Goal: Task Accomplishment & Management: Use online tool/utility

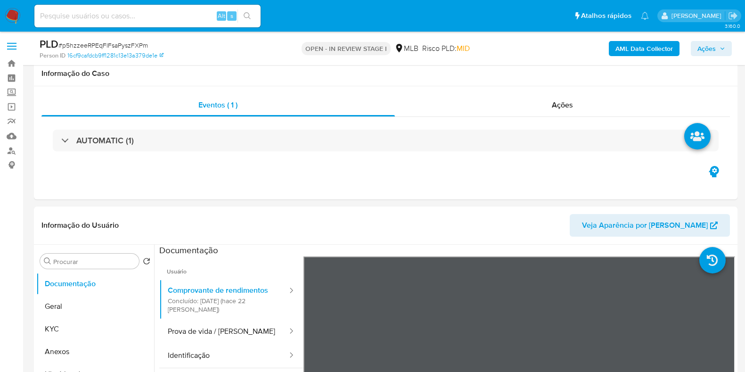
select select "10"
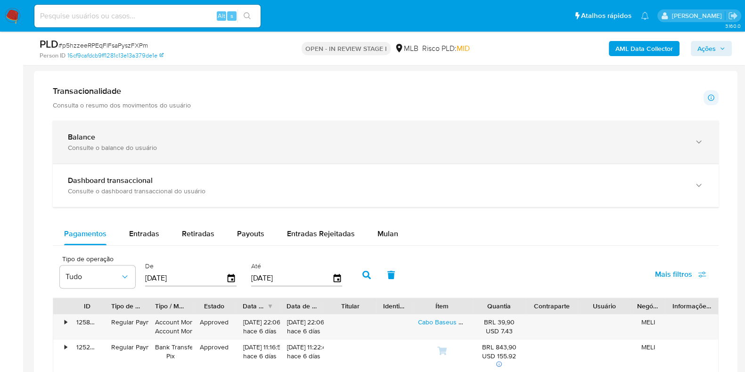
scroll to position [568, 0]
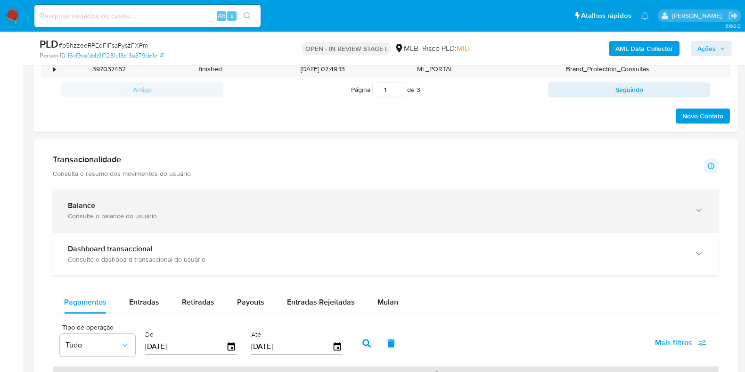
click at [312, 213] on div "Consulte o balance do usuário" at bounding box center [376, 216] width 617 height 8
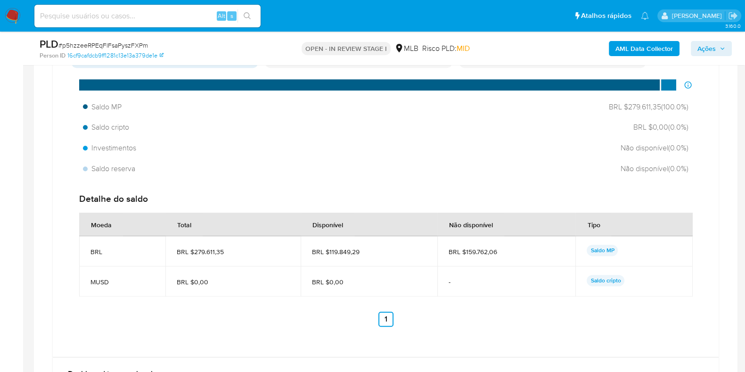
scroll to position [803, 0]
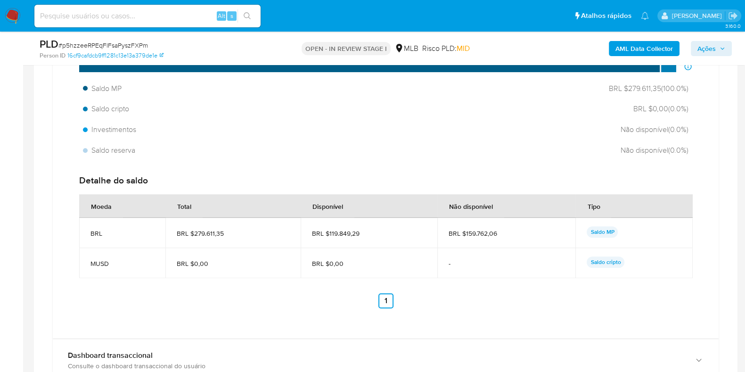
click at [329, 234] on span "BRL $119.849,29" at bounding box center [369, 233] width 114 height 8
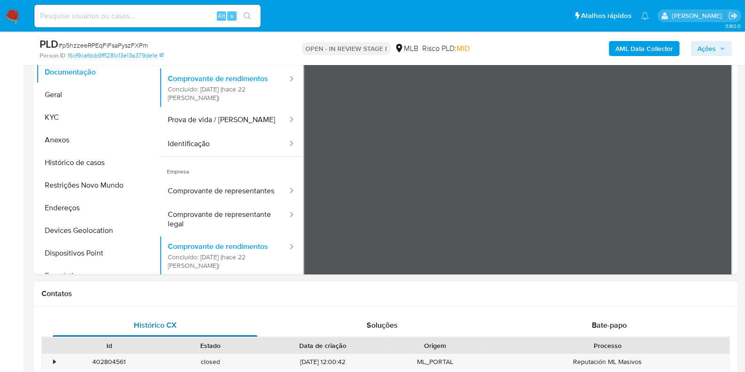
scroll to position [156, 0]
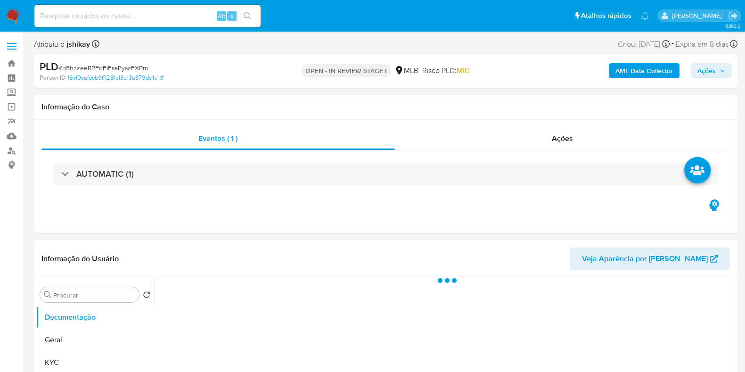
select select "10"
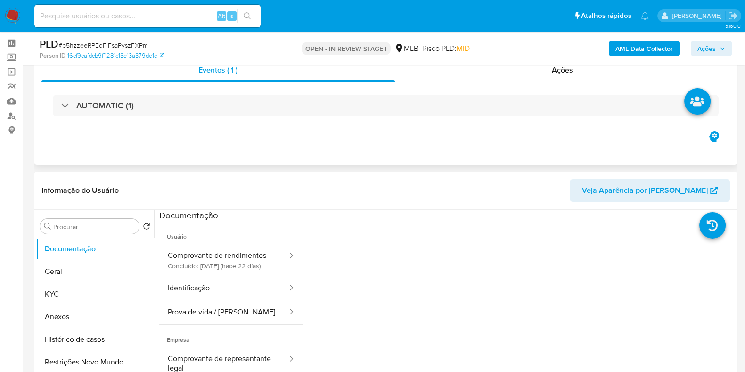
scroll to position [58, 0]
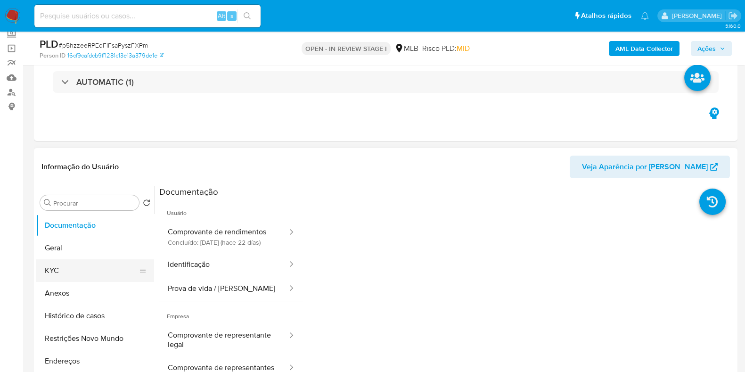
click at [84, 273] on button "KYC" at bounding box center [91, 270] width 110 height 23
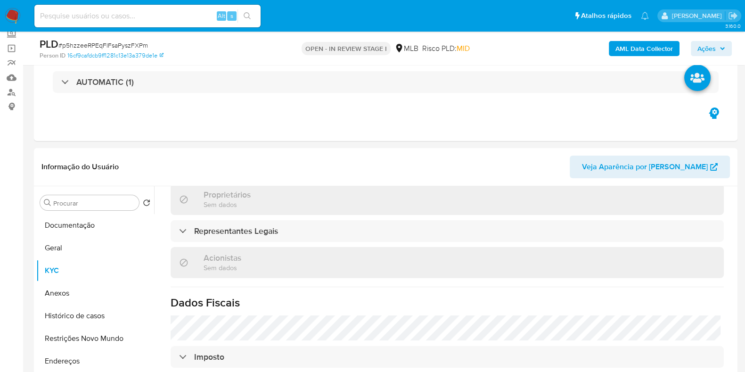
scroll to position [581, 0]
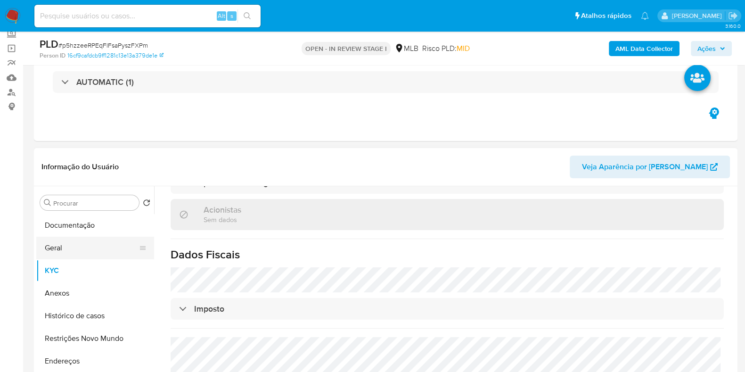
click at [81, 252] on button "Geral" at bounding box center [91, 248] width 110 height 23
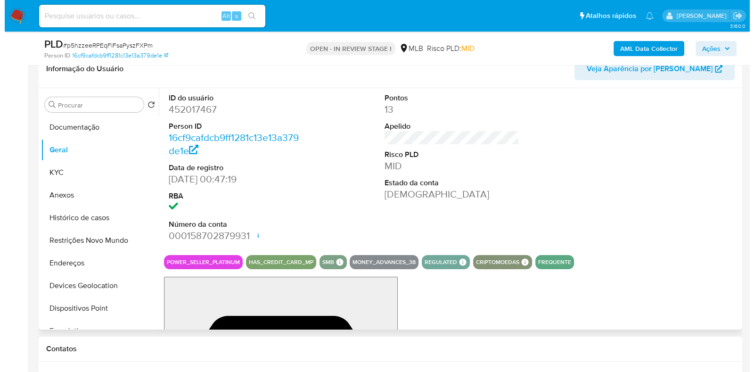
scroll to position [153, 0]
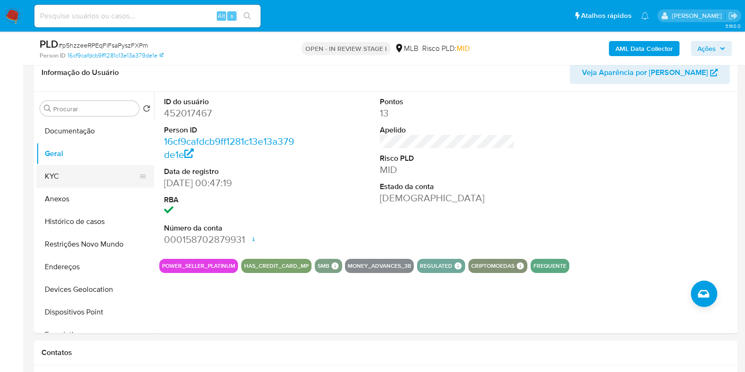
click at [76, 168] on button "KYC" at bounding box center [91, 176] width 110 height 23
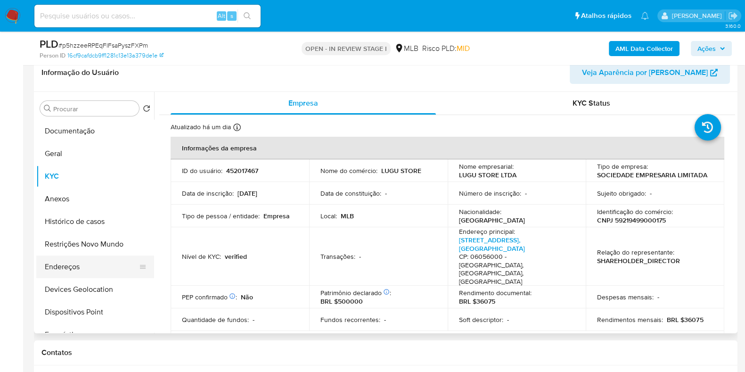
click at [78, 268] on button "Endereços" at bounding box center [91, 266] width 110 height 23
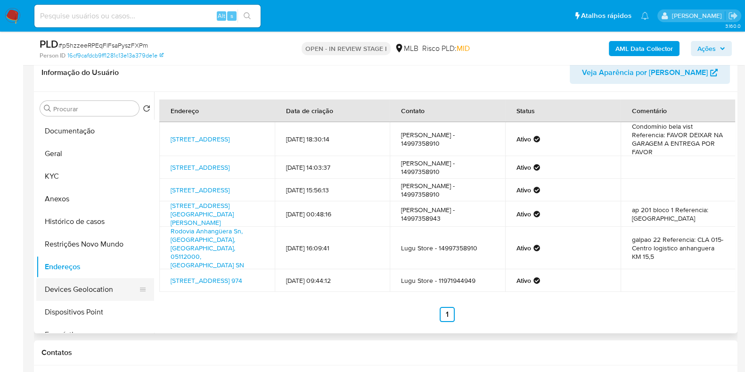
drag, startPoint x: 75, startPoint y: 292, endPoint x: 93, endPoint y: 291, distance: 17.9
click at [75, 292] on button "Devices Geolocation" at bounding box center [91, 289] width 110 height 23
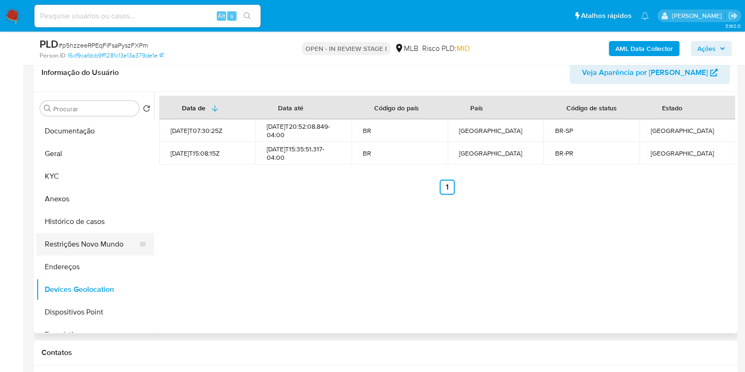
click at [56, 240] on button "Restrições Novo Mundo" at bounding box center [91, 244] width 110 height 23
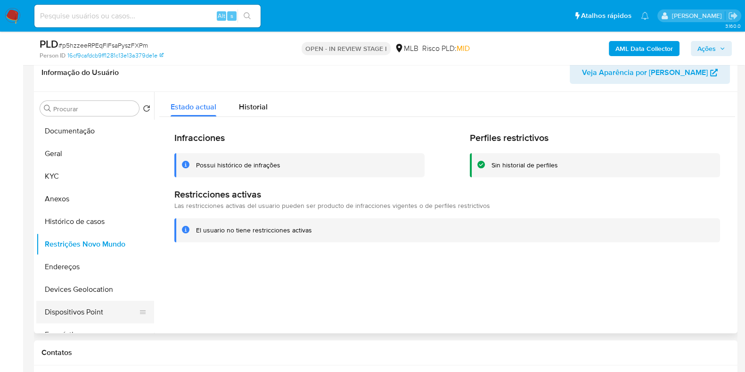
click at [106, 311] on button "Dispositivos Point" at bounding box center [91, 312] width 110 height 23
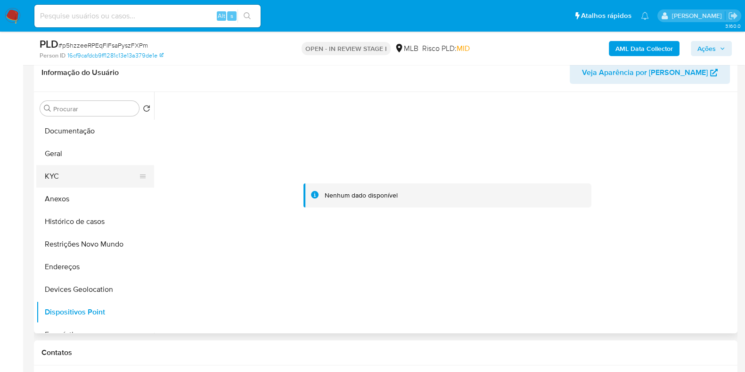
click at [92, 172] on button "KYC" at bounding box center [91, 176] width 110 height 23
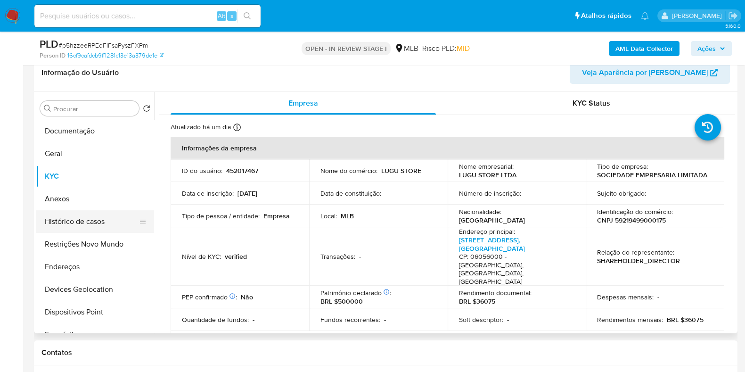
click at [78, 222] on button "Histórico de casos" at bounding box center [91, 221] width 110 height 23
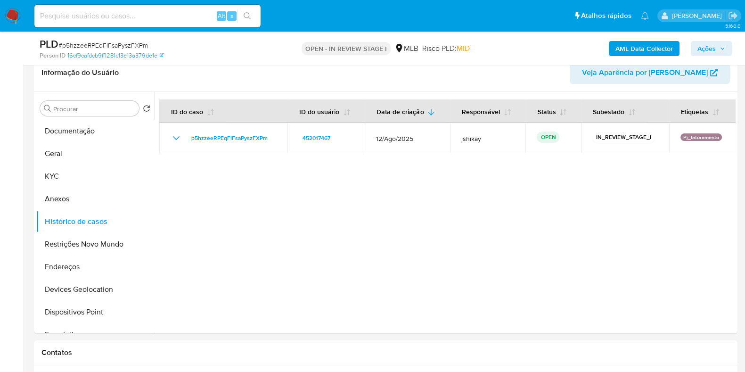
click at [630, 46] on b "AML Data Collector" at bounding box center [645, 48] width 58 height 15
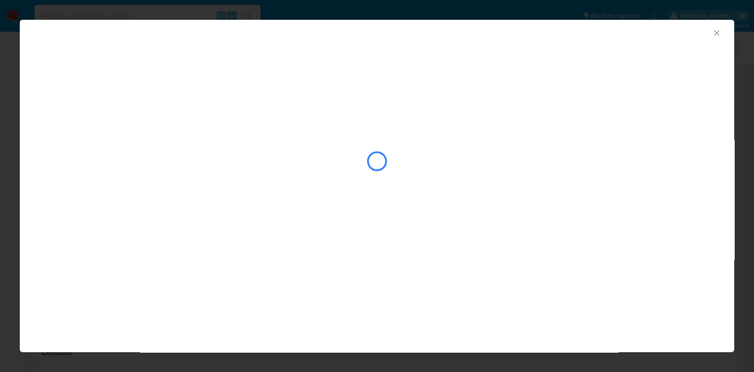
click at [722, 33] on div "AML Data Collector" at bounding box center [377, 32] width 715 height 24
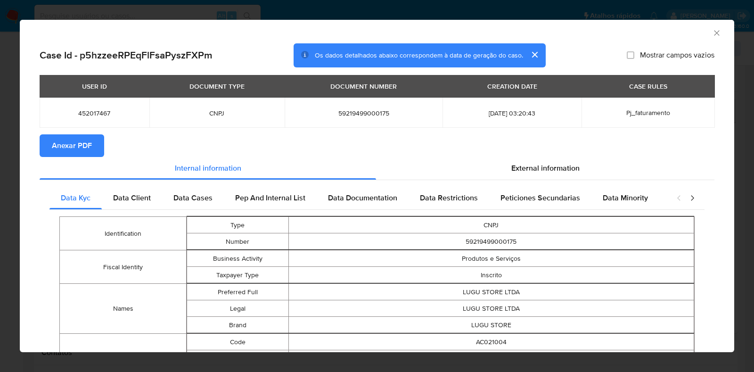
click at [719, 31] on div "AML Data Collector" at bounding box center [377, 32] width 715 height 24
click at [712, 32] on icon "Fechar a janela" at bounding box center [716, 32] width 9 height 9
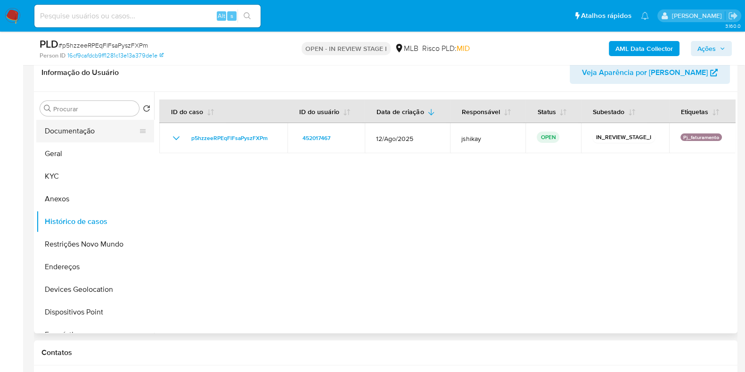
click at [72, 138] on button "Documentação" at bounding box center [91, 131] width 110 height 23
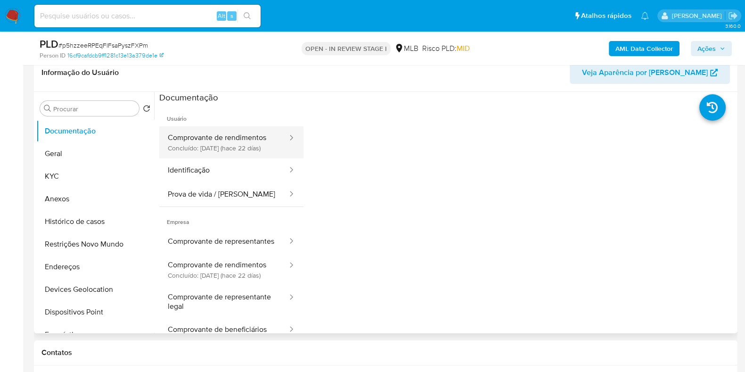
click at [246, 139] on button "Comprovante de rendimentos Concluído: 26/08/2025 (hace 22 días)" at bounding box center [223, 142] width 129 height 32
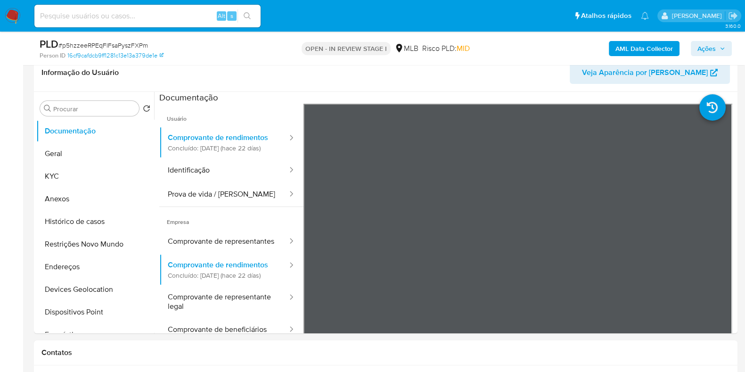
click at [642, 53] on b "AML Data Collector" at bounding box center [645, 48] width 58 height 15
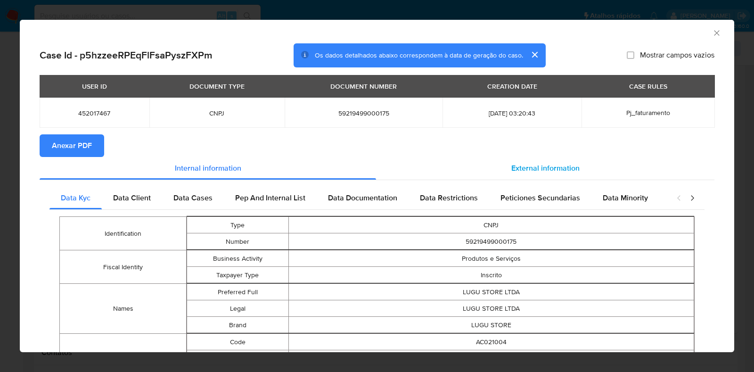
click at [544, 165] on span "External information" at bounding box center [545, 168] width 68 height 11
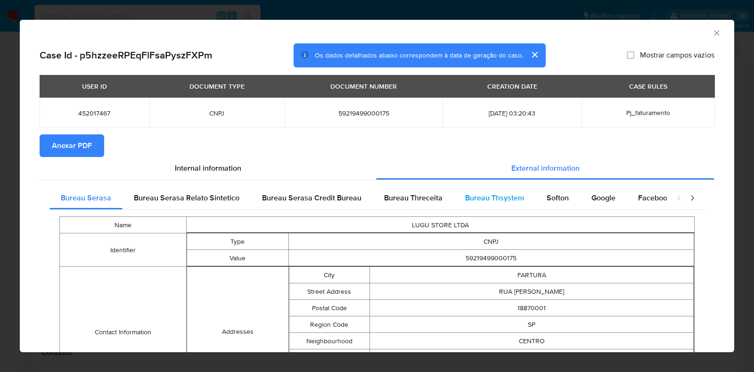
click at [518, 199] on span "Bureau Thsystem" at bounding box center [494, 197] width 59 height 11
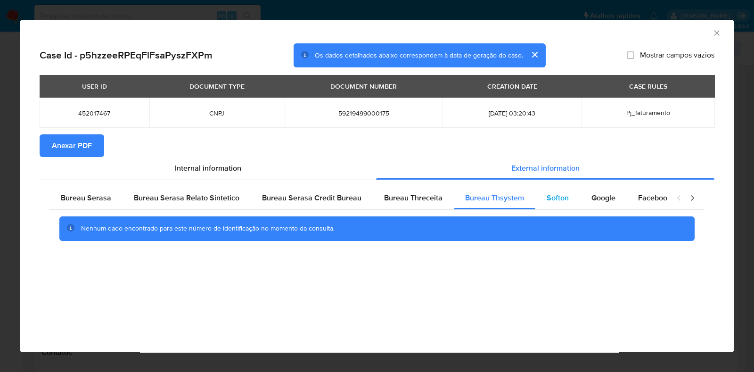
click at [566, 197] on div "Softon" at bounding box center [557, 198] width 45 height 23
click at [591, 198] on span "Google" at bounding box center [603, 197] width 24 height 11
drag, startPoint x: 485, startPoint y: 198, endPoint x: 419, endPoint y: 200, distance: 66.9
click at [482, 199] on span "Bureau Thsystem" at bounding box center [494, 197] width 59 height 11
drag, startPoint x: 431, startPoint y: 204, endPoint x: 405, endPoint y: 203, distance: 25.9
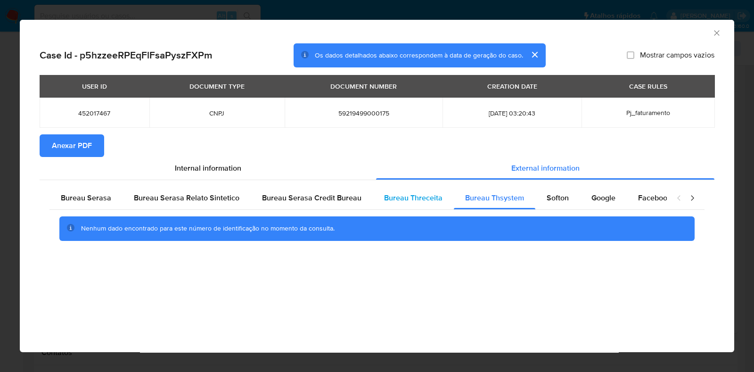
click at [429, 204] on div "Bureau Threceita" at bounding box center [413, 198] width 81 height 23
click at [79, 145] on span "Anexar PDF" at bounding box center [72, 145] width 40 height 21
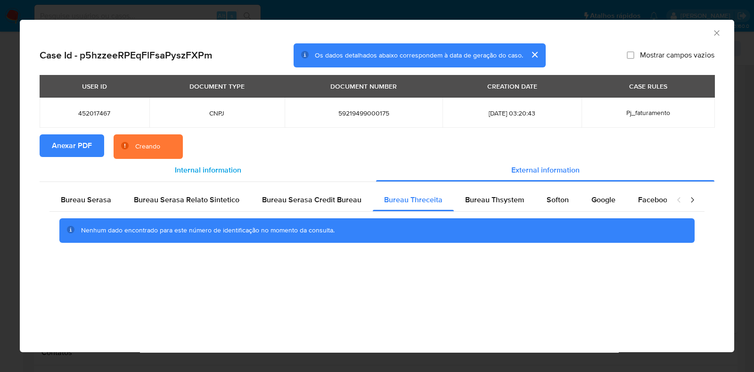
click at [212, 179] on div "Internal information" at bounding box center [208, 170] width 337 height 23
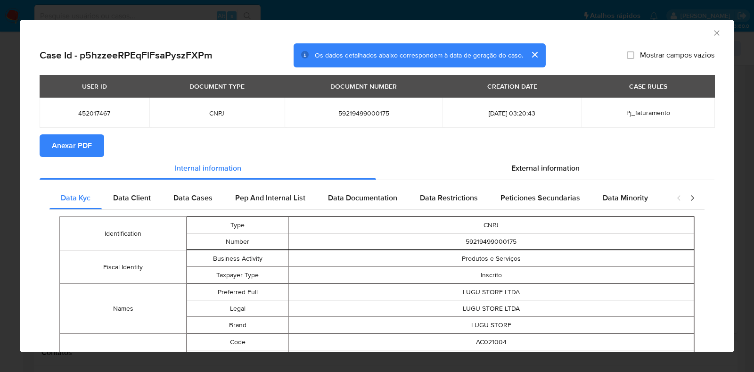
click at [710, 26] on div "AML Data Collector" at bounding box center [377, 32] width 715 height 24
click at [712, 29] on icon "Fechar a janela" at bounding box center [716, 32] width 9 height 9
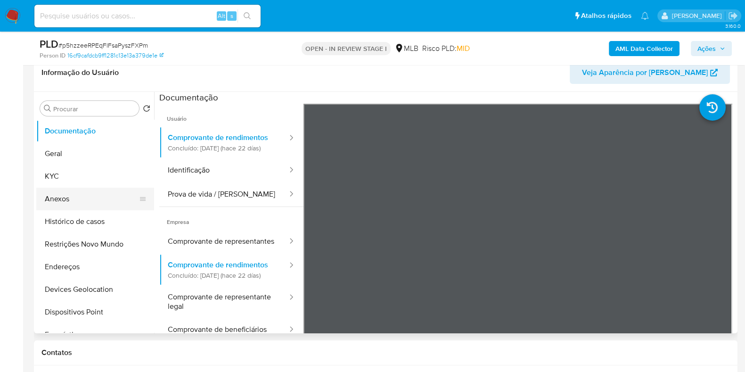
click at [67, 194] on button "Anexos" at bounding box center [91, 199] width 110 height 23
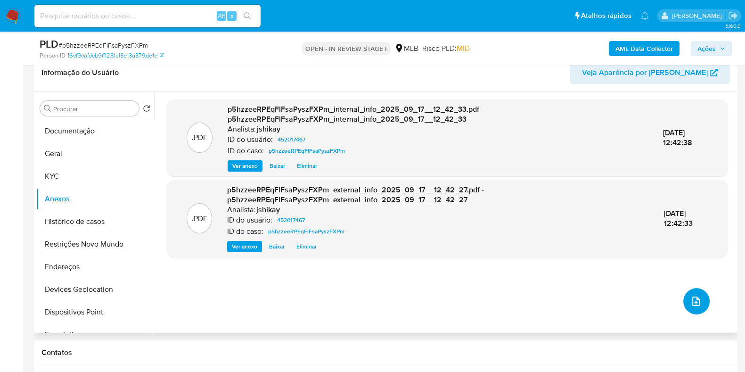
click at [693, 303] on icon "upload-file" at bounding box center [695, 301] width 11 height 11
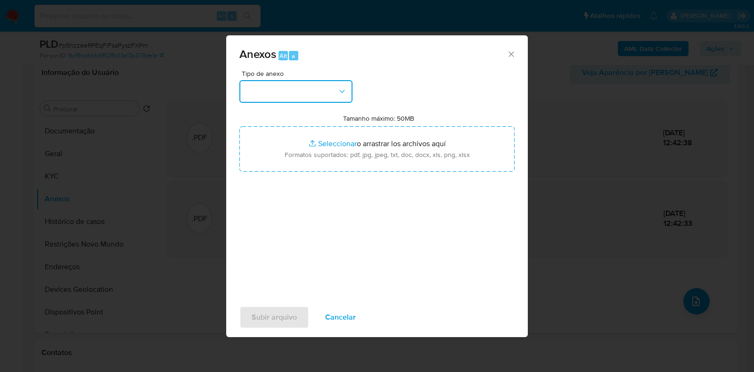
click at [263, 100] on button "button" at bounding box center [295, 91] width 113 height 23
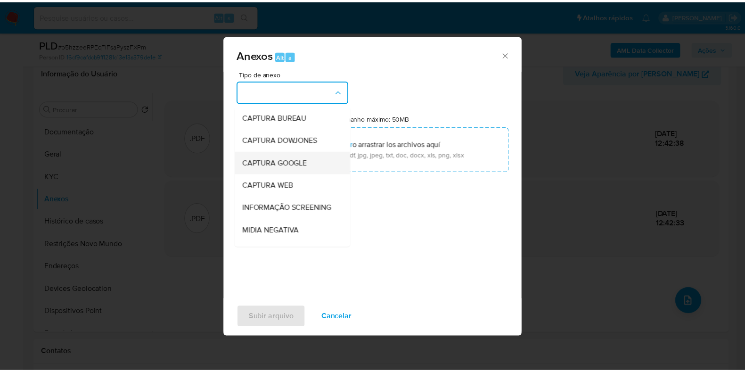
scroll to position [58, 0]
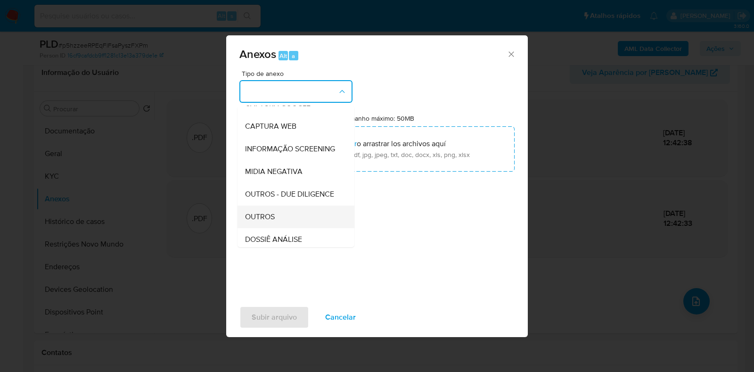
click at [273, 228] on div "OUTROS" at bounding box center [293, 216] width 96 height 23
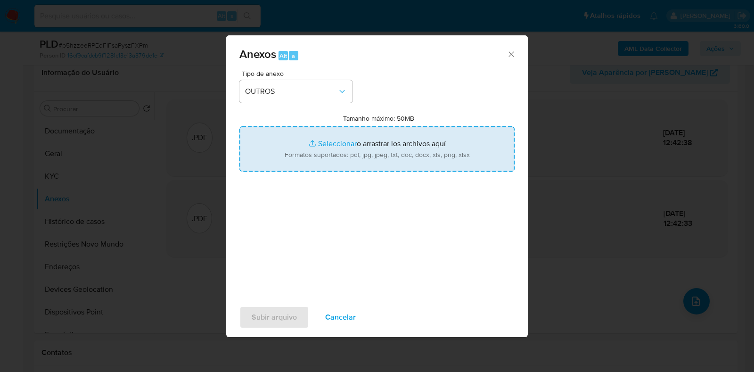
click at [294, 157] on input "Tamanho máximo: 50MB Seleccionar archivos" at bounding box center [376, 148] width 275 height 45
type input "C:\fakepath\Mulan 452017467_2025_09_16_13_44_18 - Resumen TX.pdf"
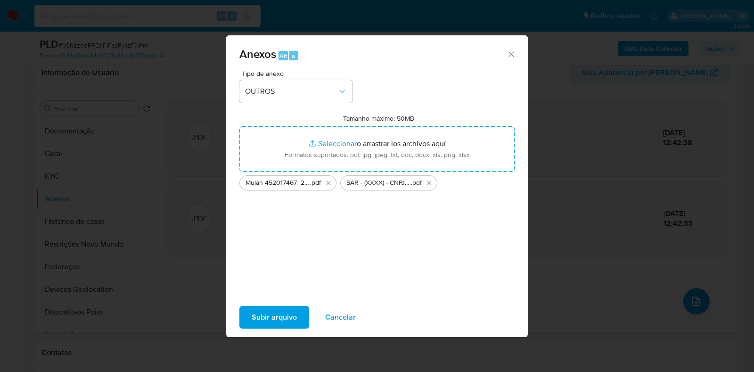
click at [280, 316] on span "Subir arquivo" at bounding box center [274, 317] width 45 height 21
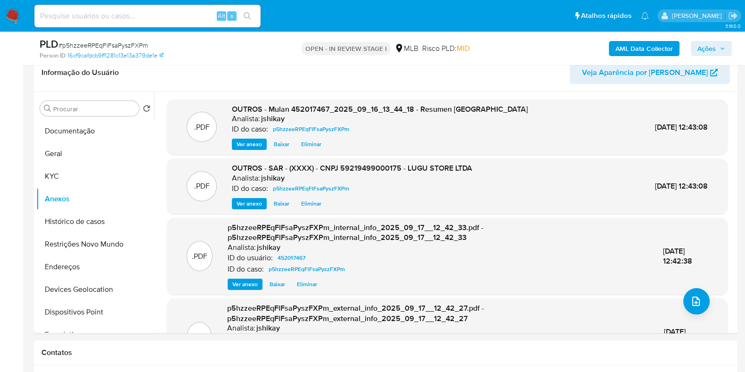
click at [720, 46] on icon "button" at bounding box center [723, 49] width 6 height 6
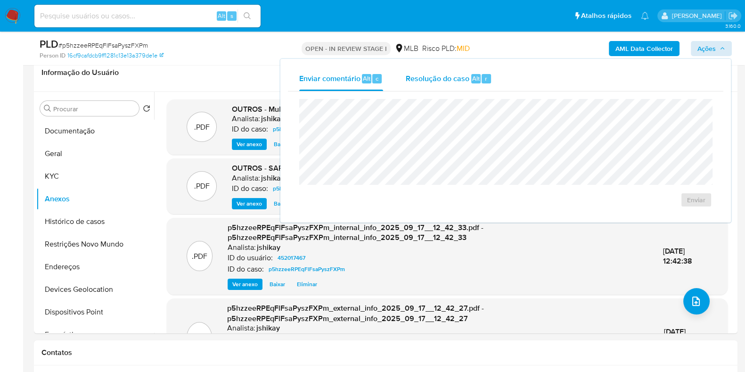
click at [450, 76] on span "Resolução do caso" at bounding box center [438, 78] width 64 height 11
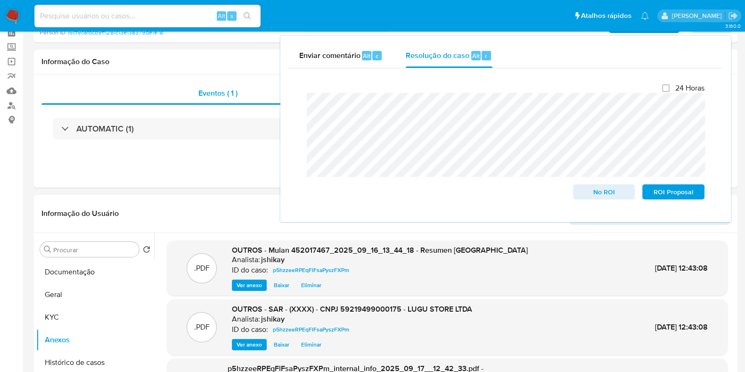
scroll to position [0, 0]
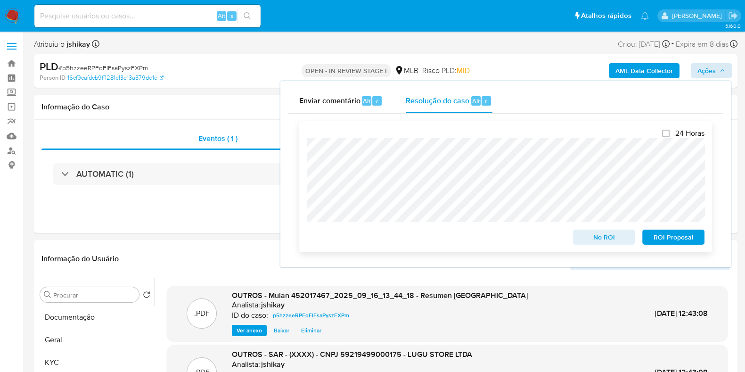
click at [680, 238] on span "ROI Proposal" at bounding box center [673, 236] width 49 height 13
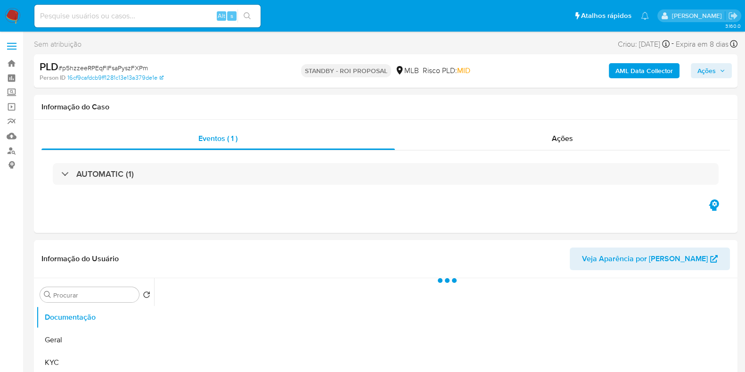
select select "10"
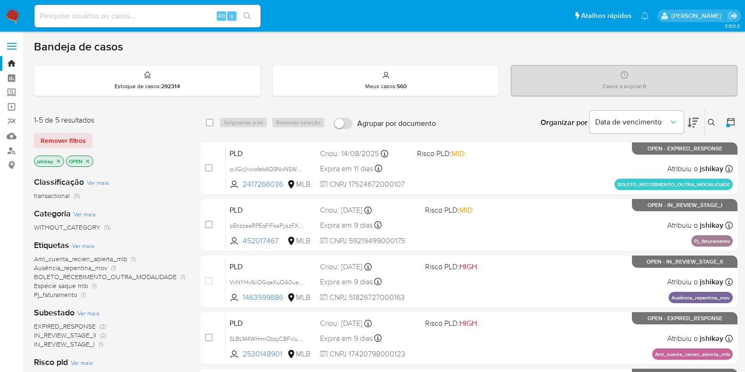
scroll to position [58, 0]
